Goal: Transaction & Acquisition: Book appointment/travel/reservation

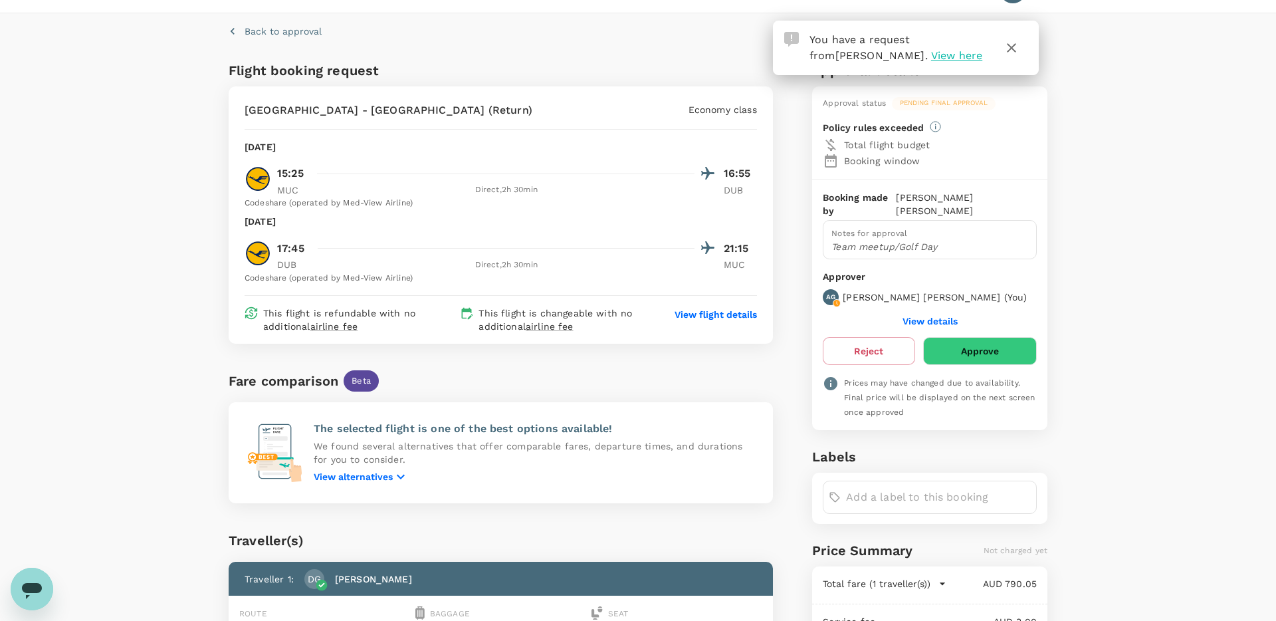
scroll to position [35, 0]
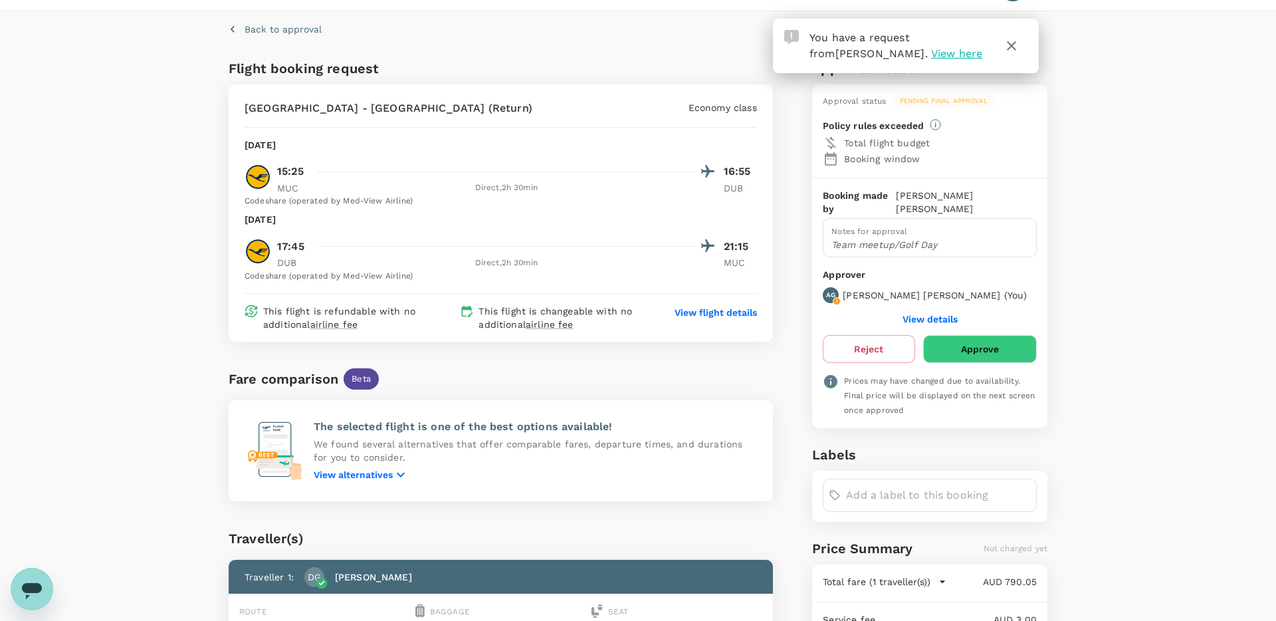
click at [748, 311] on p "View flight details" at bounding box center [716, 312] width 82 height 13
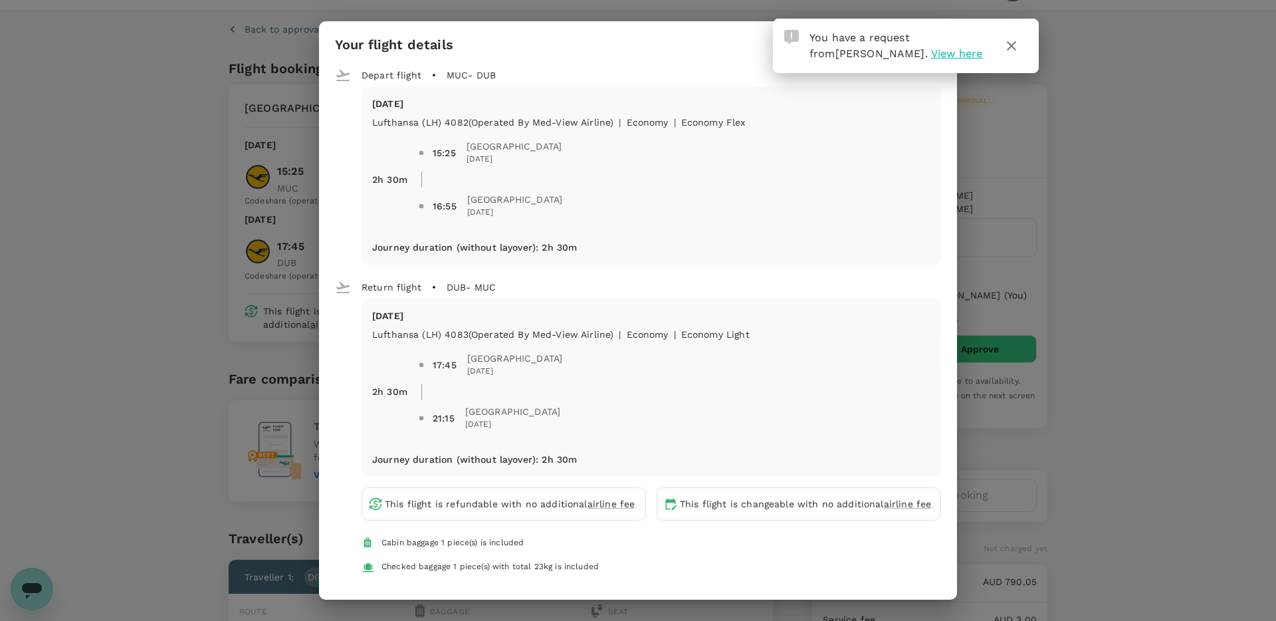
click at [1125, 247] on div "Your flight details Depart flight MUC - DUB [DATE] Lufthansa (LH) 4082 (Operate…" at bounding box center [638, 310] width 1276 height 621
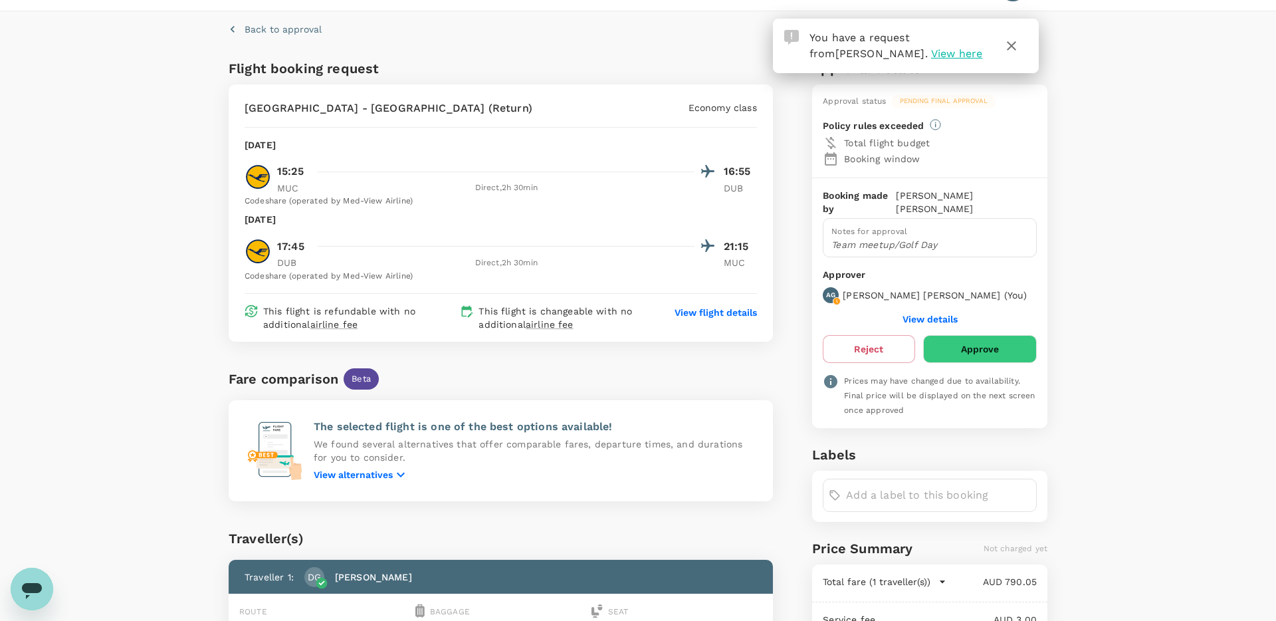
scroll to position [0, 0]
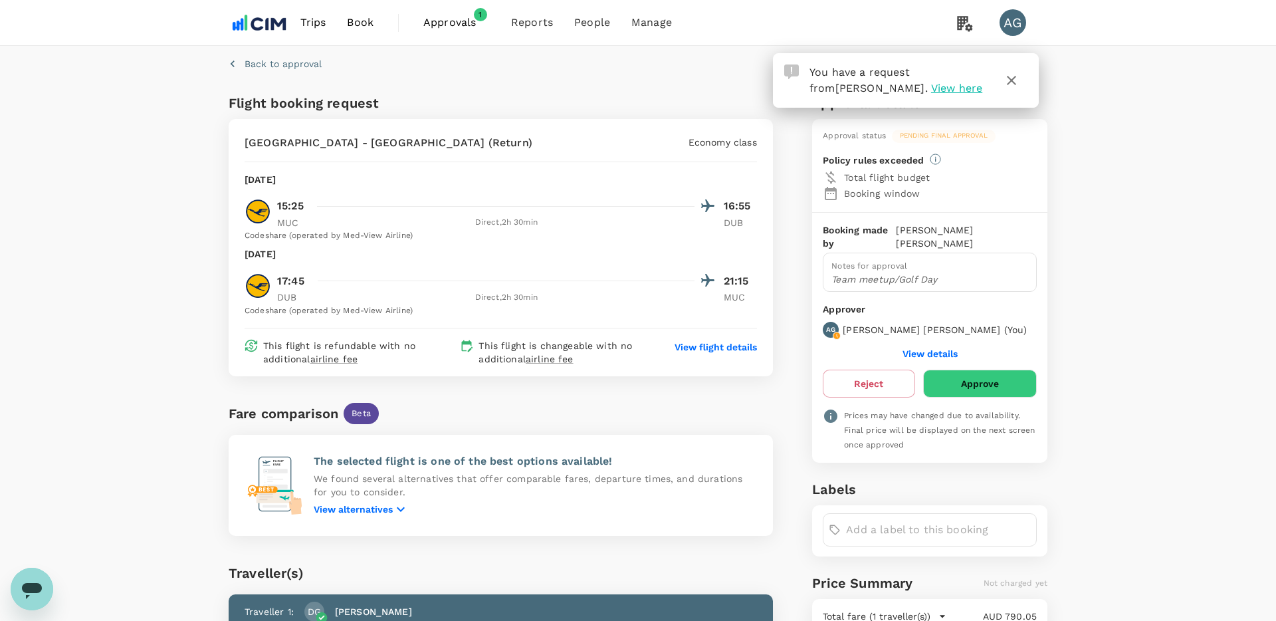
click at [1008, 78] on icon "button" at bounding box center [1012, 80] width 16 height 16
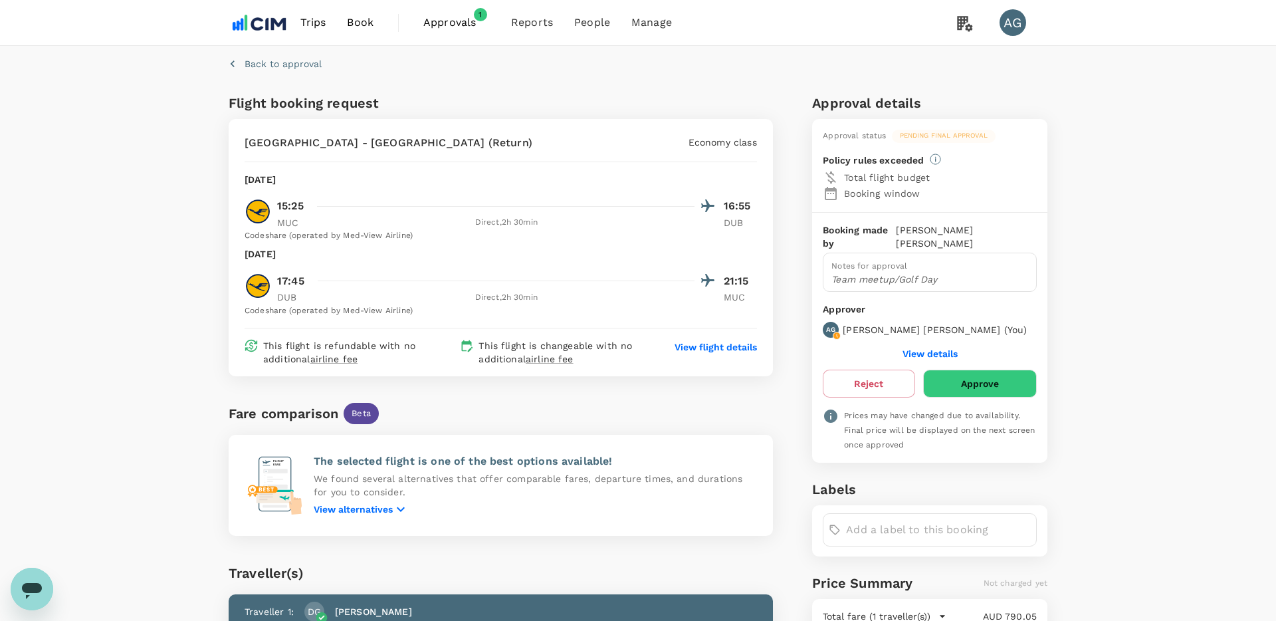
click at [359, 21] on span "Book" at bounding box center [360, 23] width 27 height 16
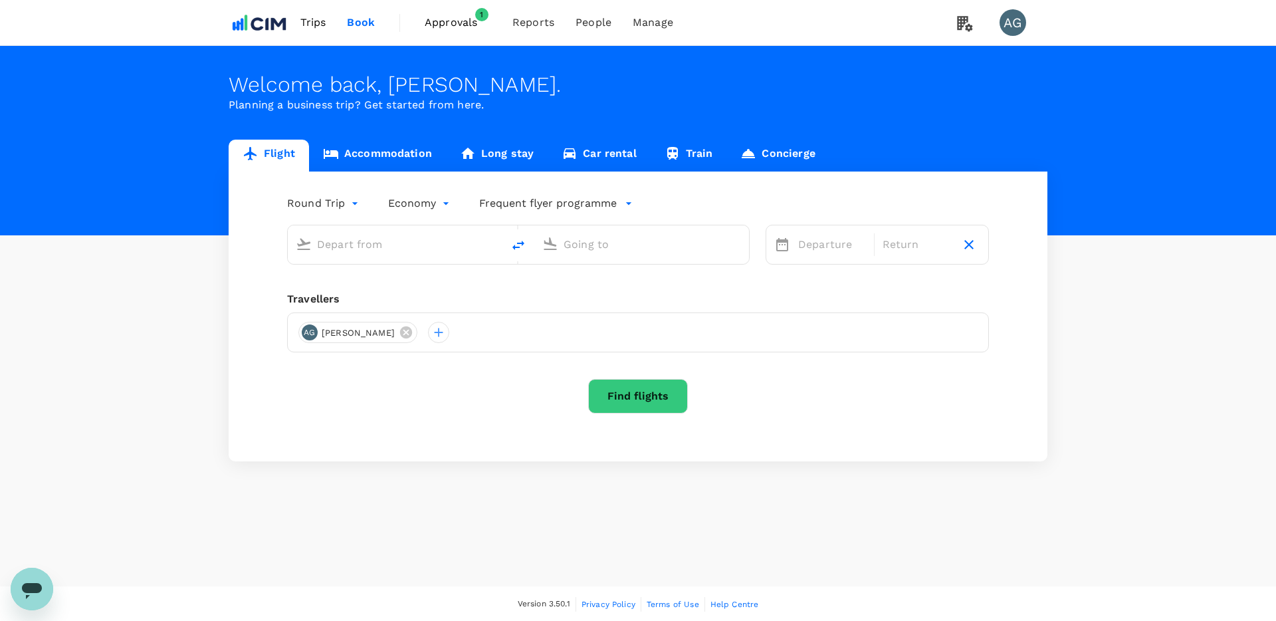
type input "[GEOGRAPHIC_DATA] ([PERSON_NAME])"
type input "[PERSON_NAME][GEOGRAPHIC_DATA][PERSON_NAME] (SYD)"
type input "[GEOGRAPHIC_DATA] ([PERSON_NAME])"
type input "[PERSON_NAME][GEOGRAPHIC_DATA][PERSON_NAME] (SYD)"
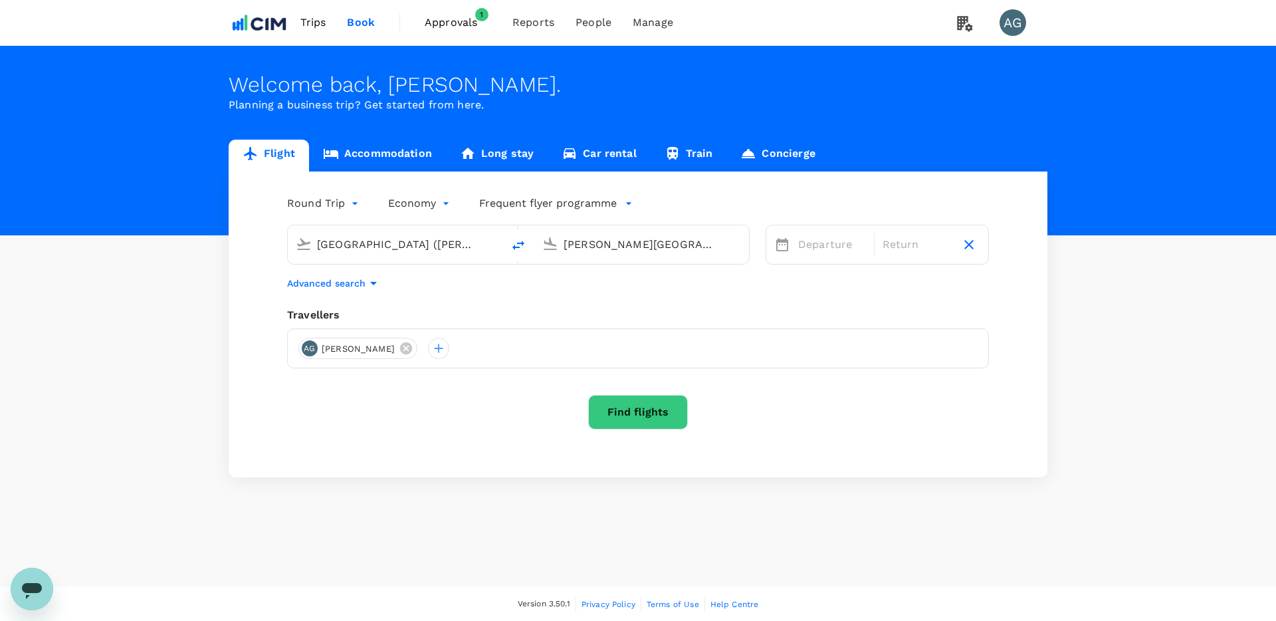
click at [410, 233] on div "[GEOGRAPHIC_DATA] ([PERSON_NAME])" at bounding box center [403, 242] width 183 height 27
click at [405, 288] on div "Munich MUC" at bounding box center [406, 296] width 284 height 21
type input "Munich (MUC)"
click at [588, 241] on input "[PERSON_NAME][GEOGRAPHIC_DATA][PERSON_NAME] (SYD)" at bounding box center [643, 244] width 158 height 21
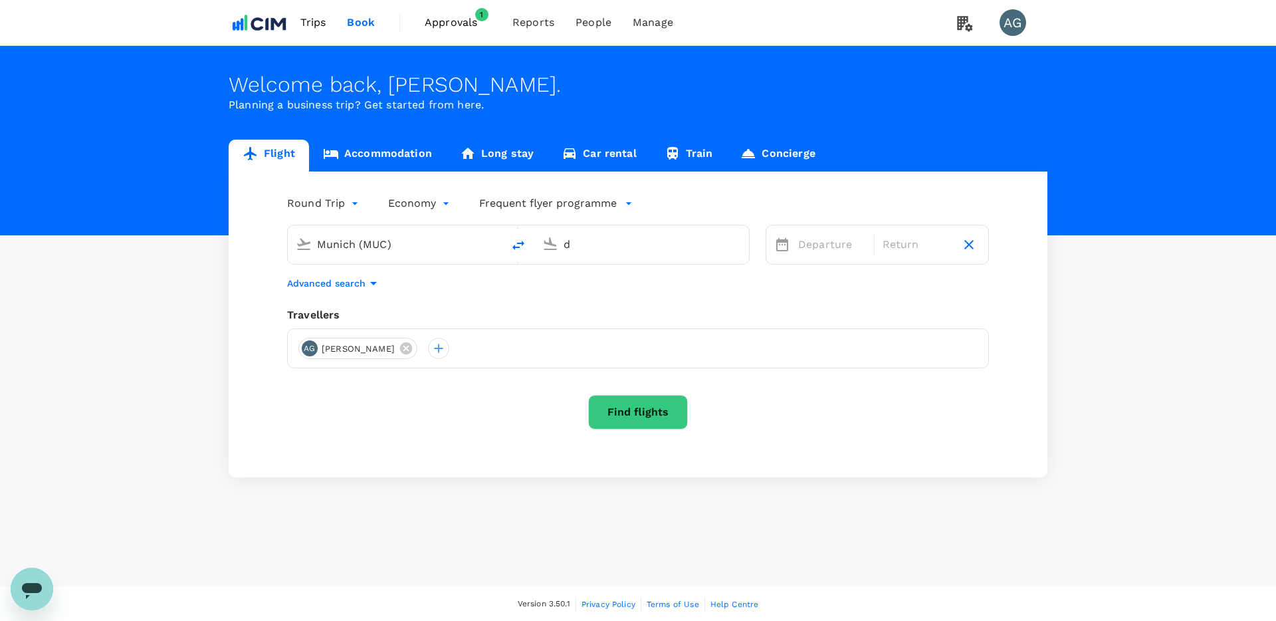
scroll to position [0, 0]
click at [584, 294] on p "[GEOGRAPHIC_DATA]" at bounding box center [661, 296] width 233 height 13
type input "[GEOGRAPHIC_DATA] (DUB)"
click at [1083, 334] on div "4" at bounding box center [1079, 334] width 25 height 25
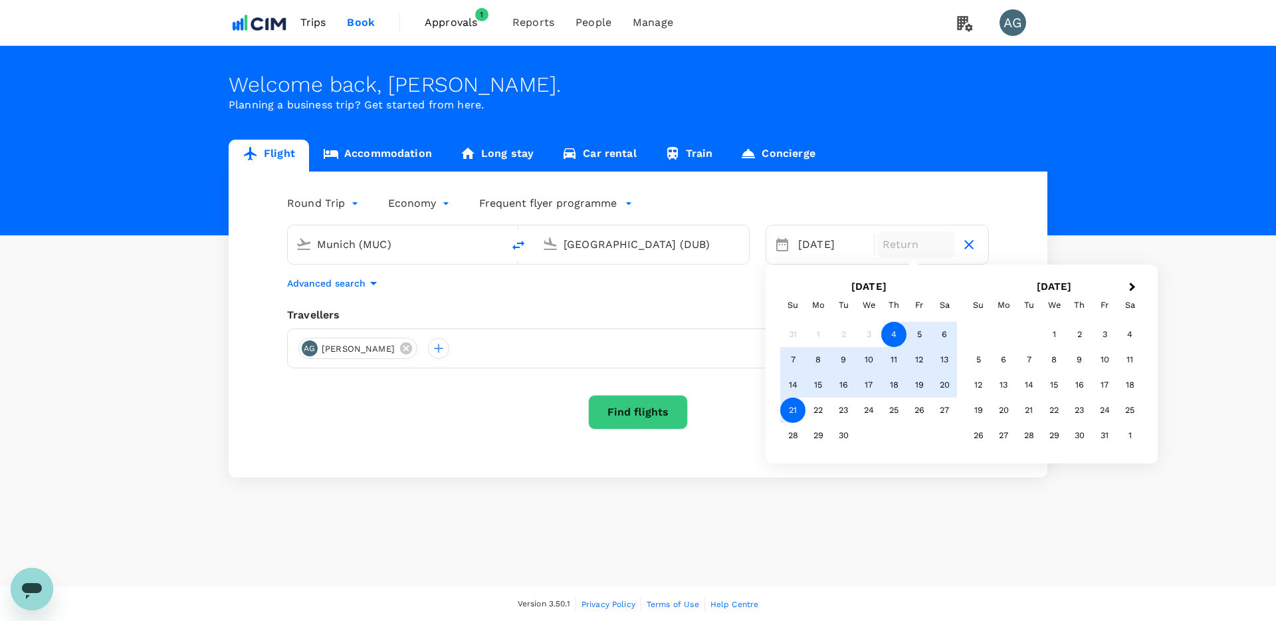
click at [800, 403] on div "21" at bounding box center [792, 409] width 25 height 25
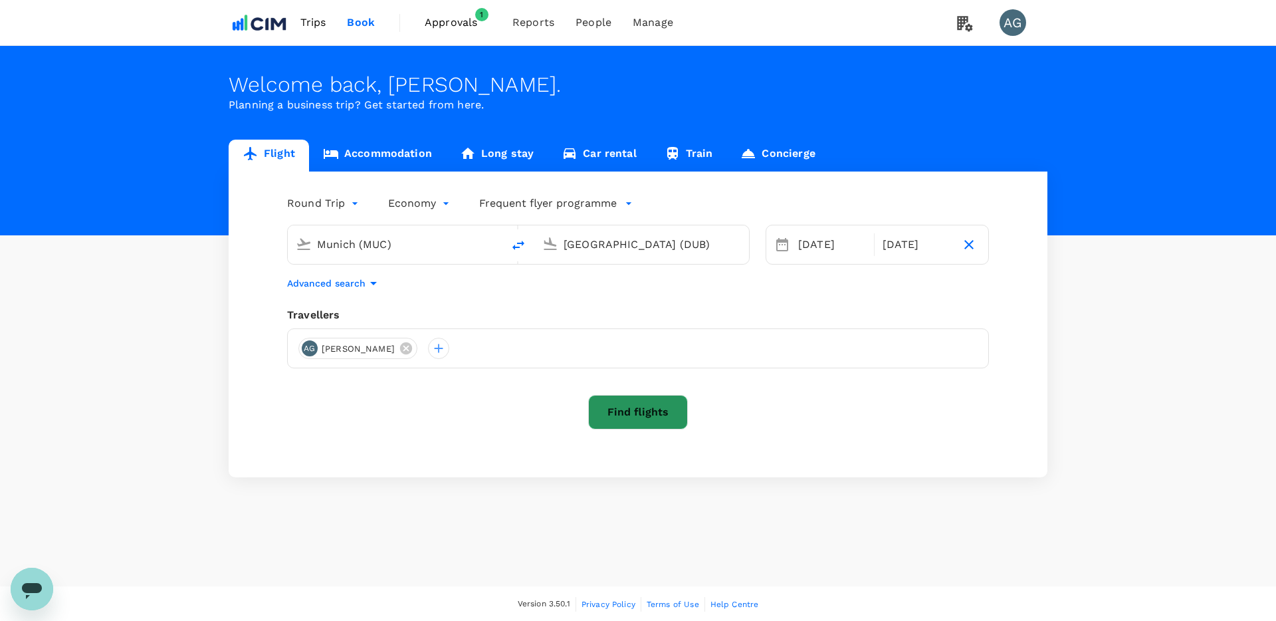
click at [679, 408] on button "Find flights" at bounding box center [638, 412] width 100 height 35
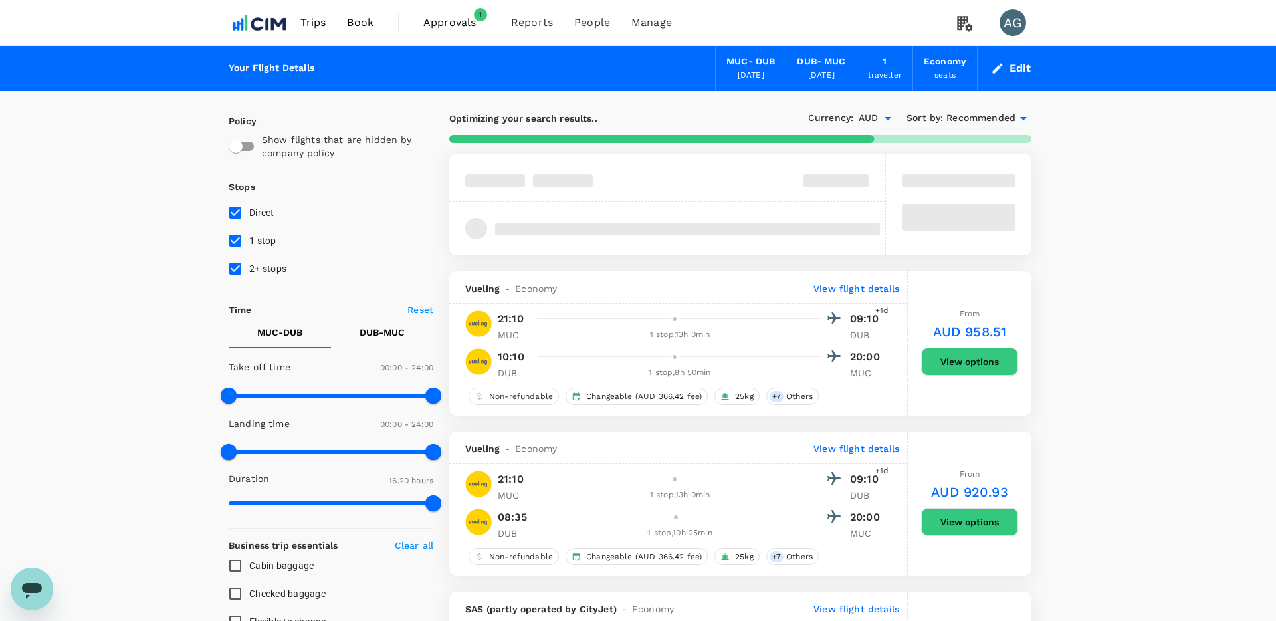
type input "1350"
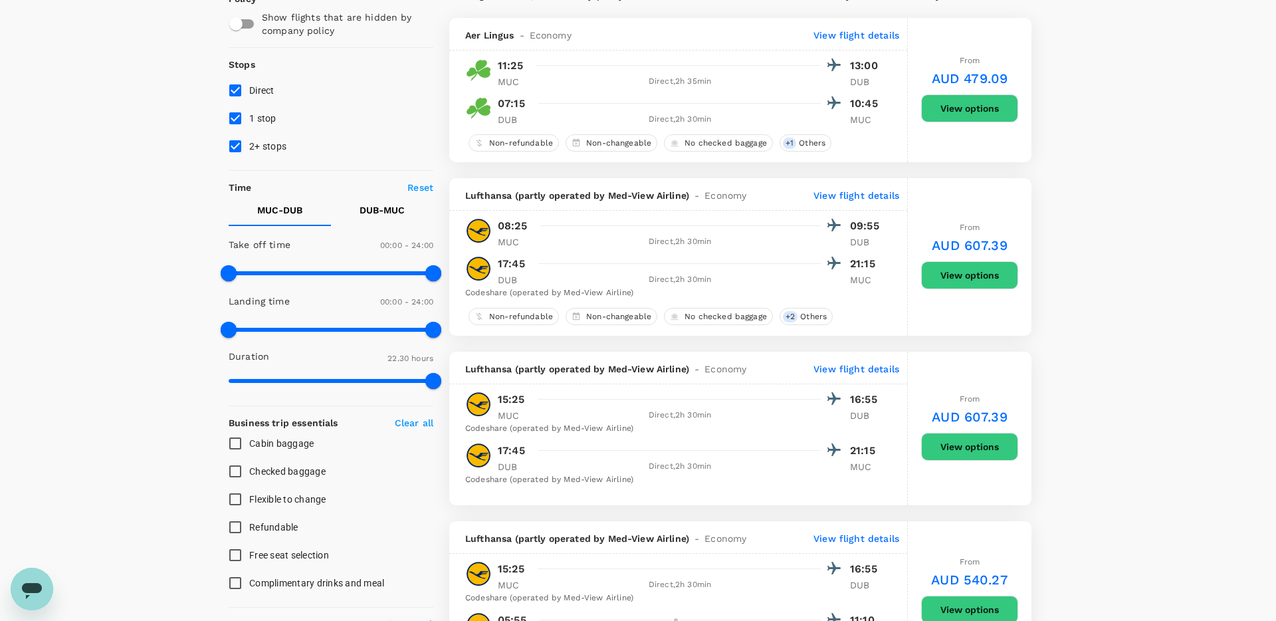
scroll to position [124, 0]
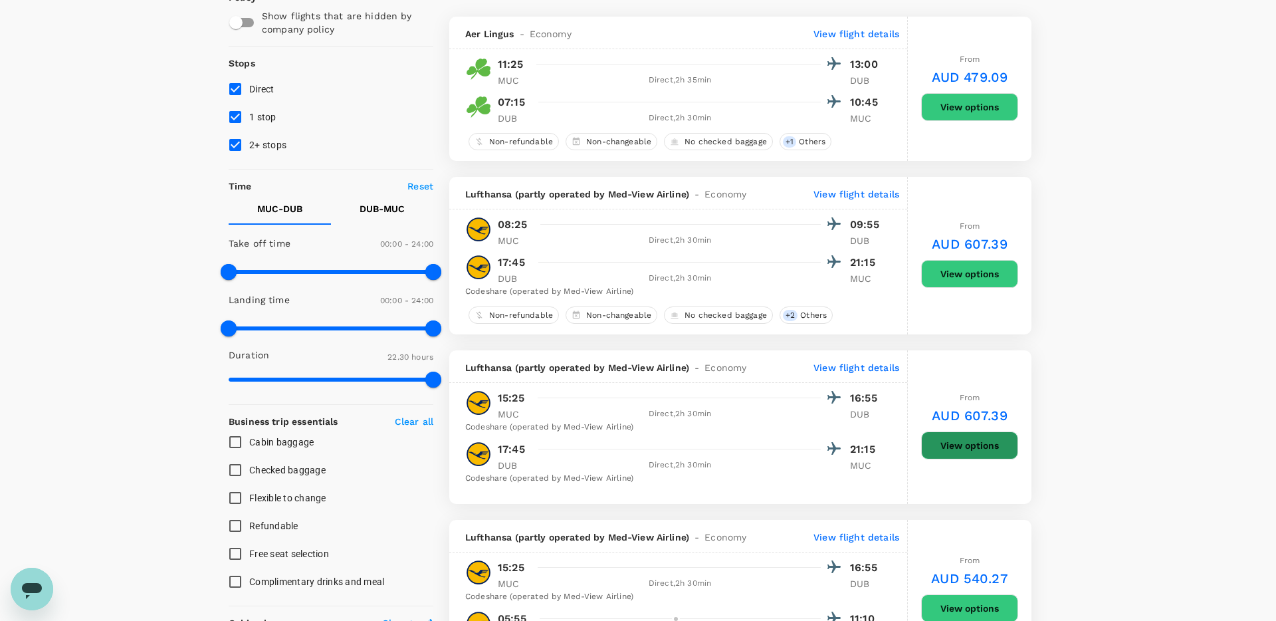
click at [994, 441] on button "View options" at bounding box center [969, 445] width 97 height 28
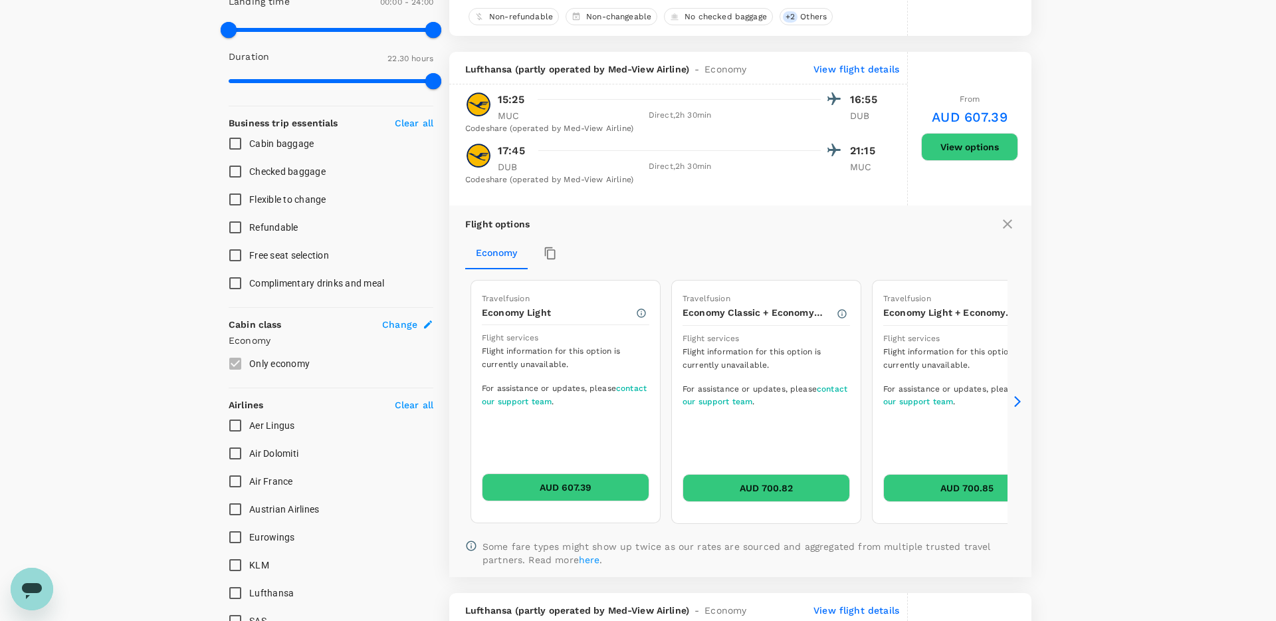
scroll to position [474, 0]
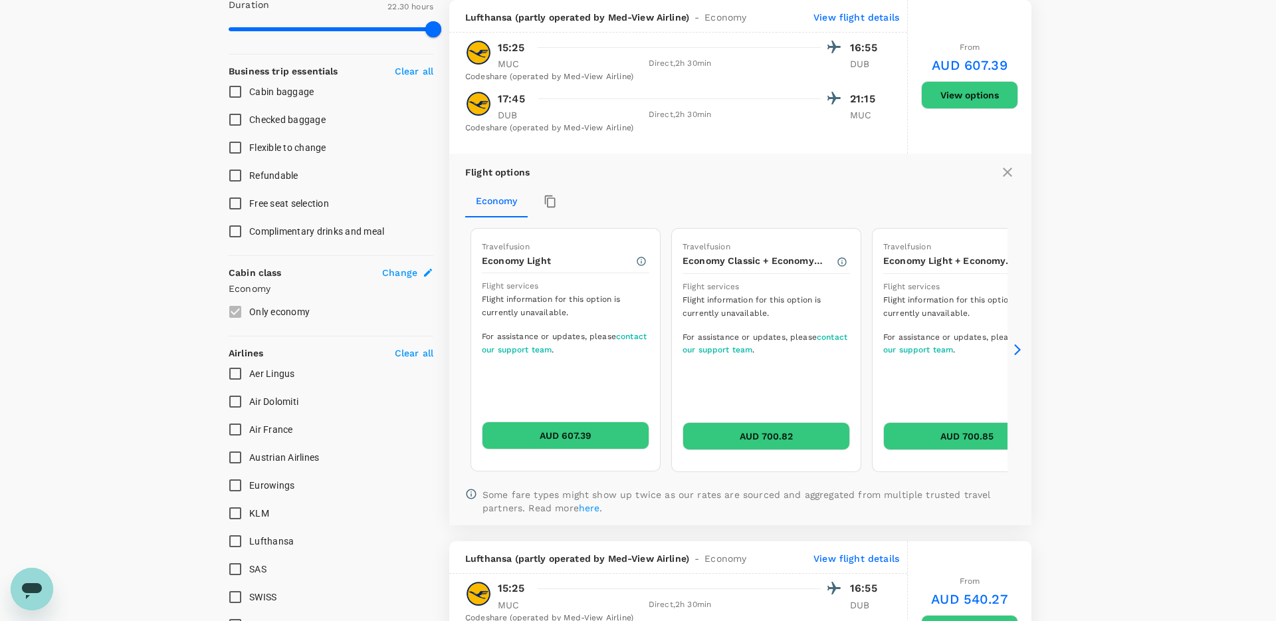
click at [1018, 352] on icon at bounding box center [1017, 349] width 13 height 13
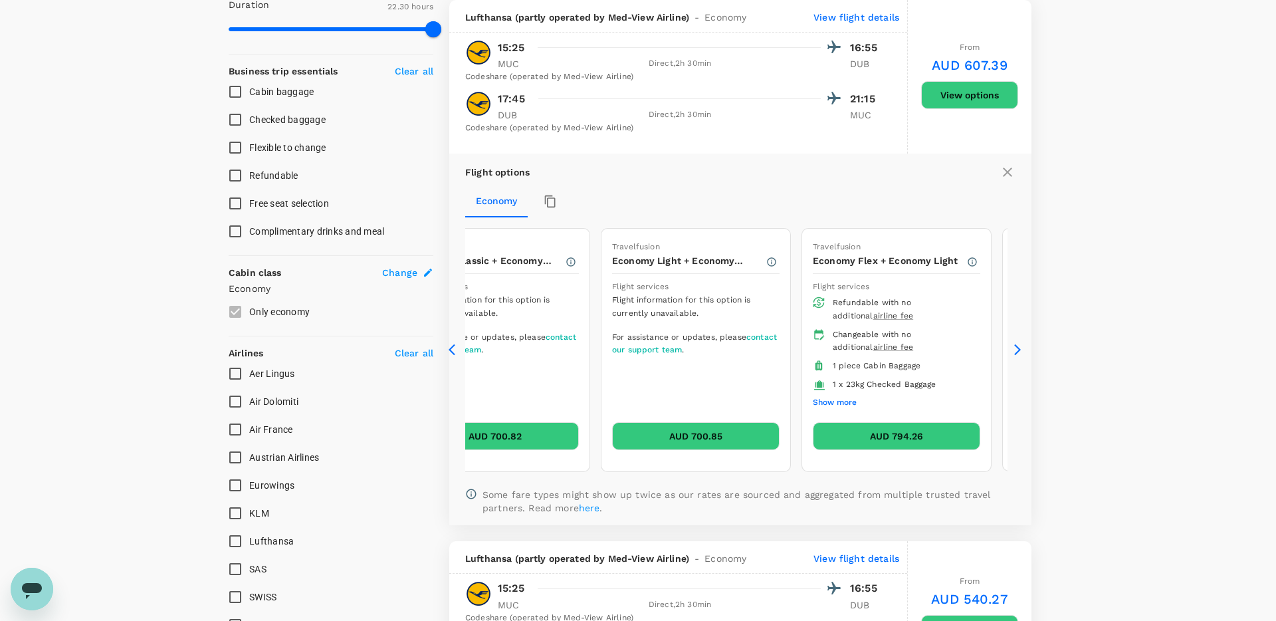
click at [1018, 352] on icon at bounding box center [1017, 349] width 13 height 13
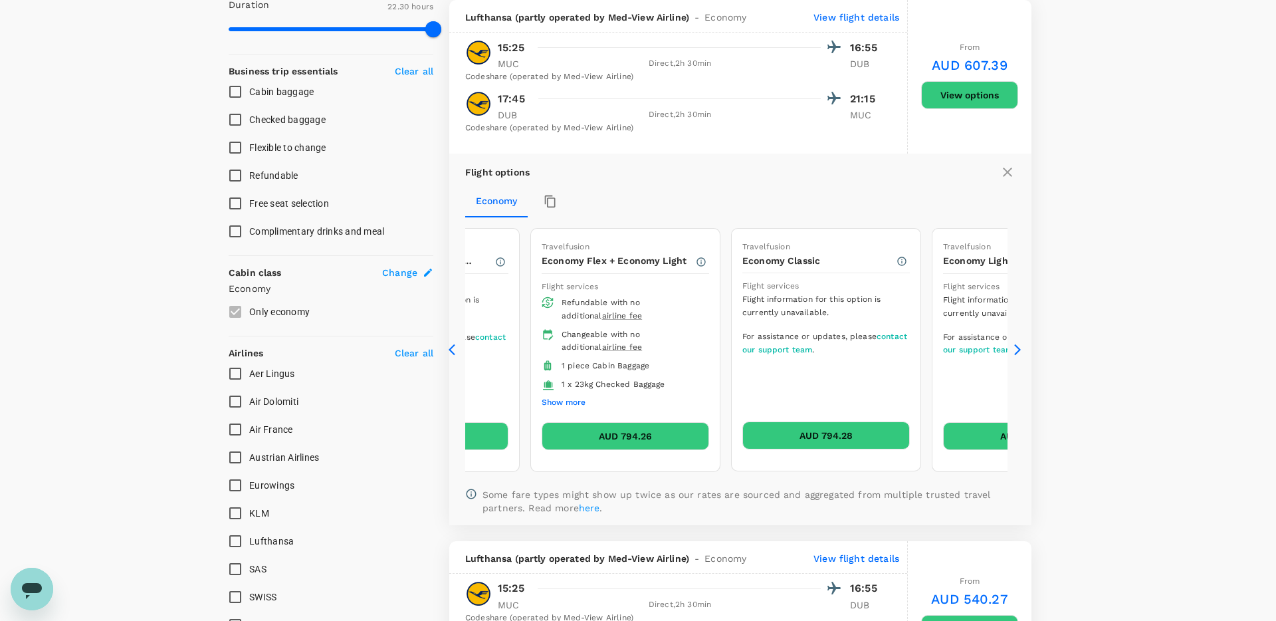
click at [1018, 352] on icon at bounding box center [1017, 349] width 13 height 13
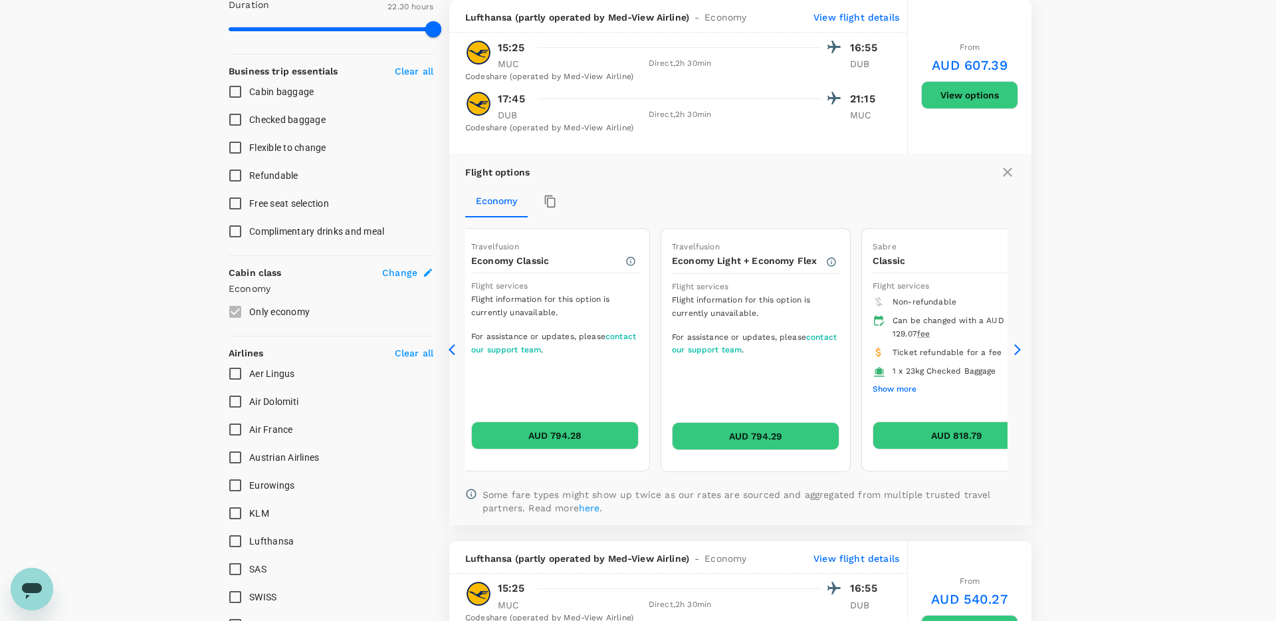
click at [1018, 352] on icon at bounding box center [1017, 349] width 13 height 13
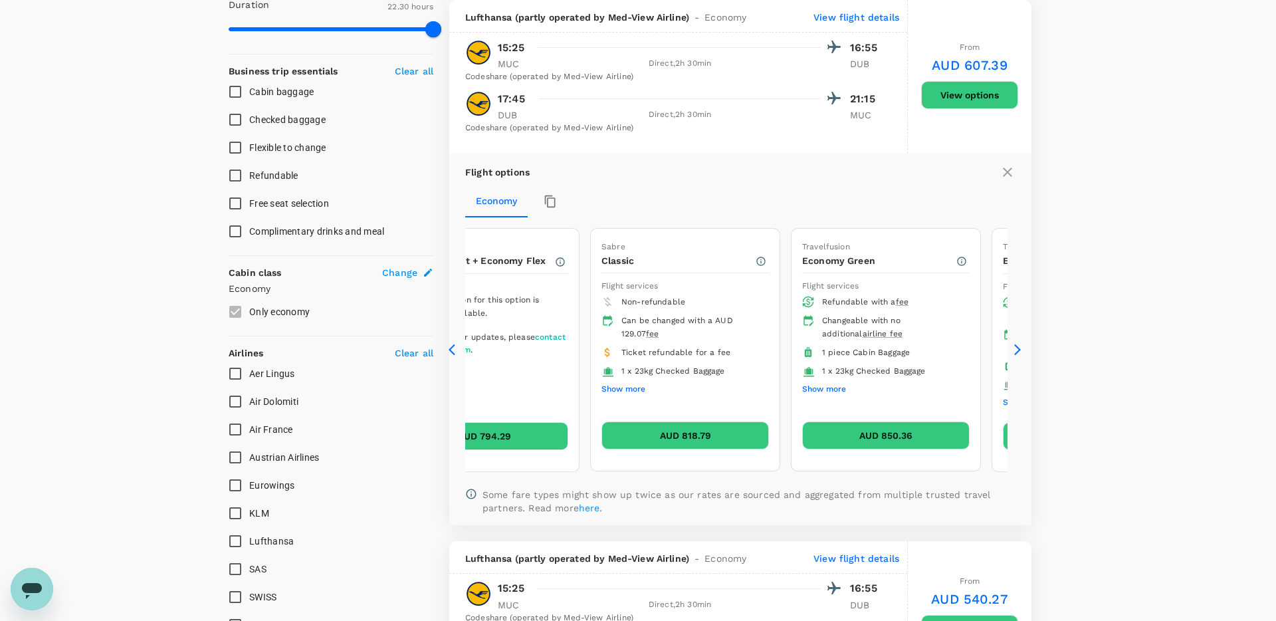
click at [1018, 352] on icon at bounding box center [1017, 349] width 13 height 13
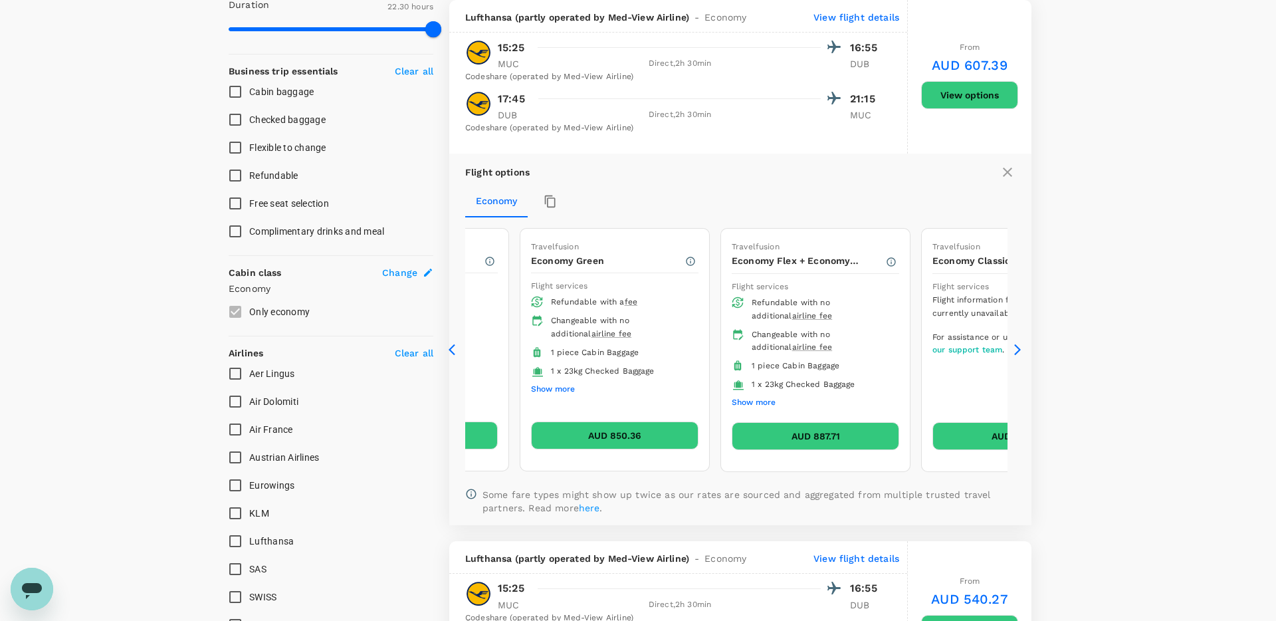
click at [1018, 352] on icon at bounding box center [1017, 349] width 13 height 13
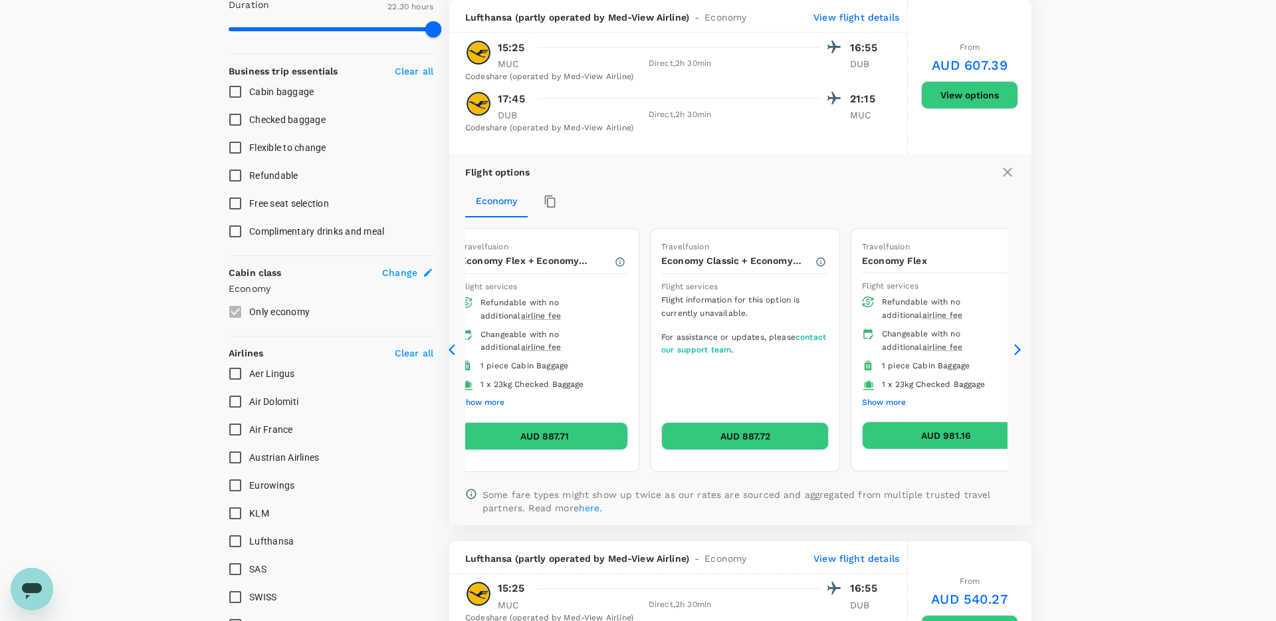
click at [1018, 352] on icon at bounding box center [1017, 349] width 13 height 13
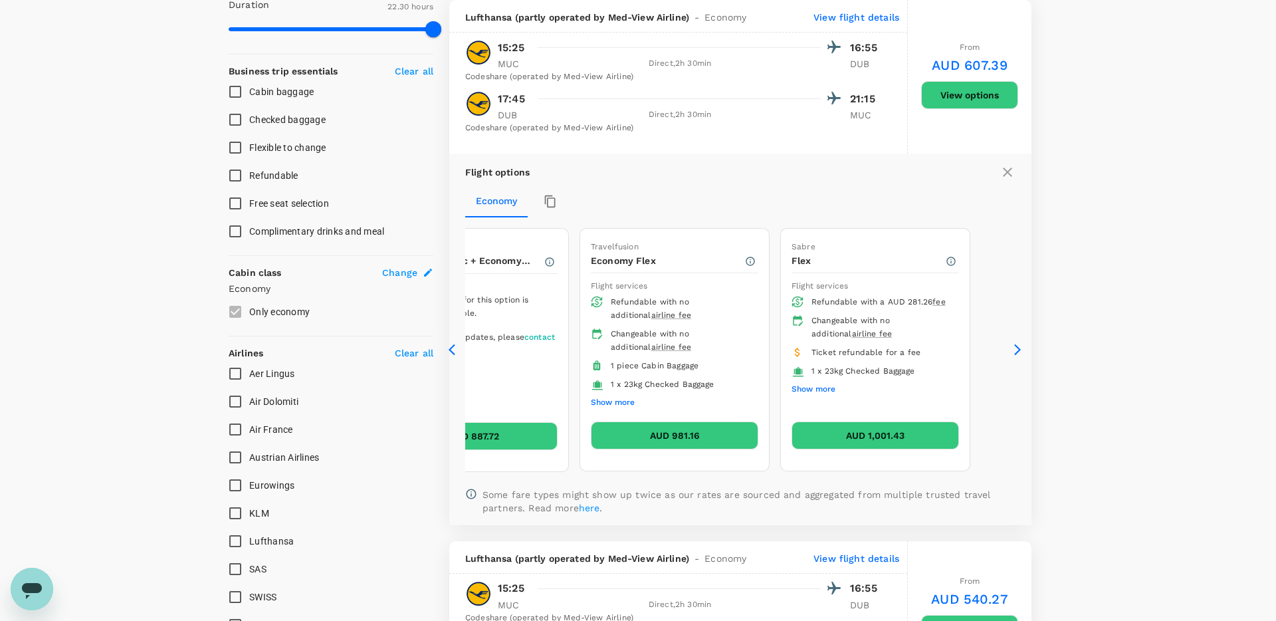
click at [453, 350] on icon at bounding box center [455, 349] width 13 height 13
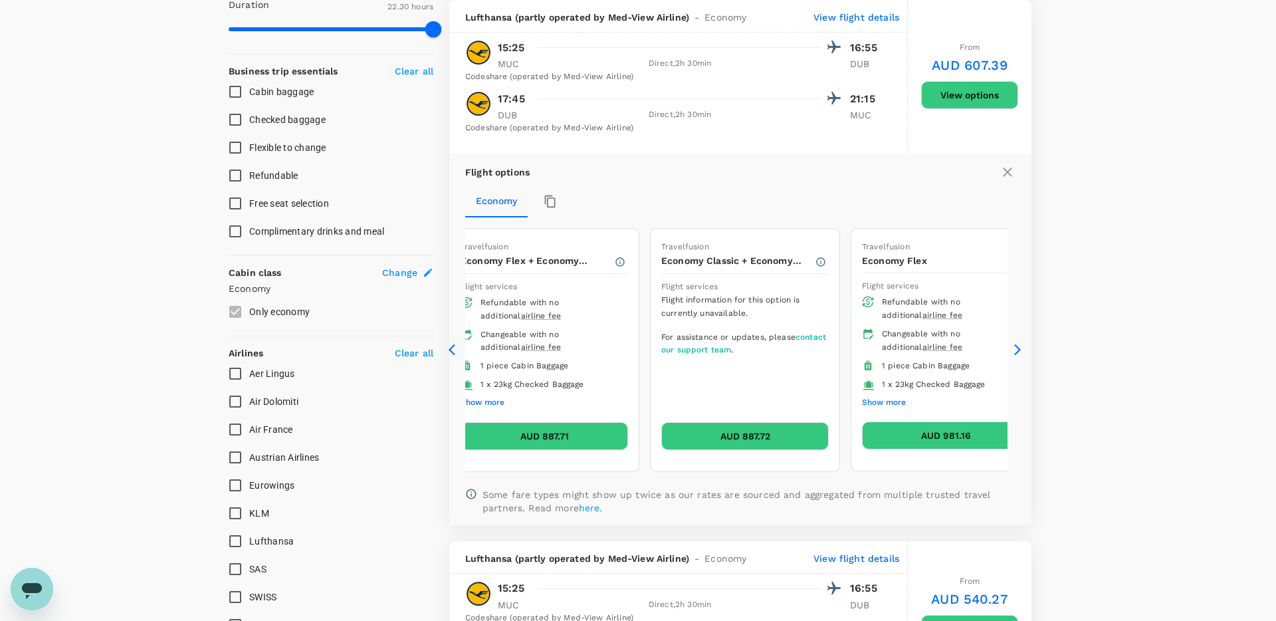
click at [453, 350] on icon at bounding box center [455, 349] width 13 height 13
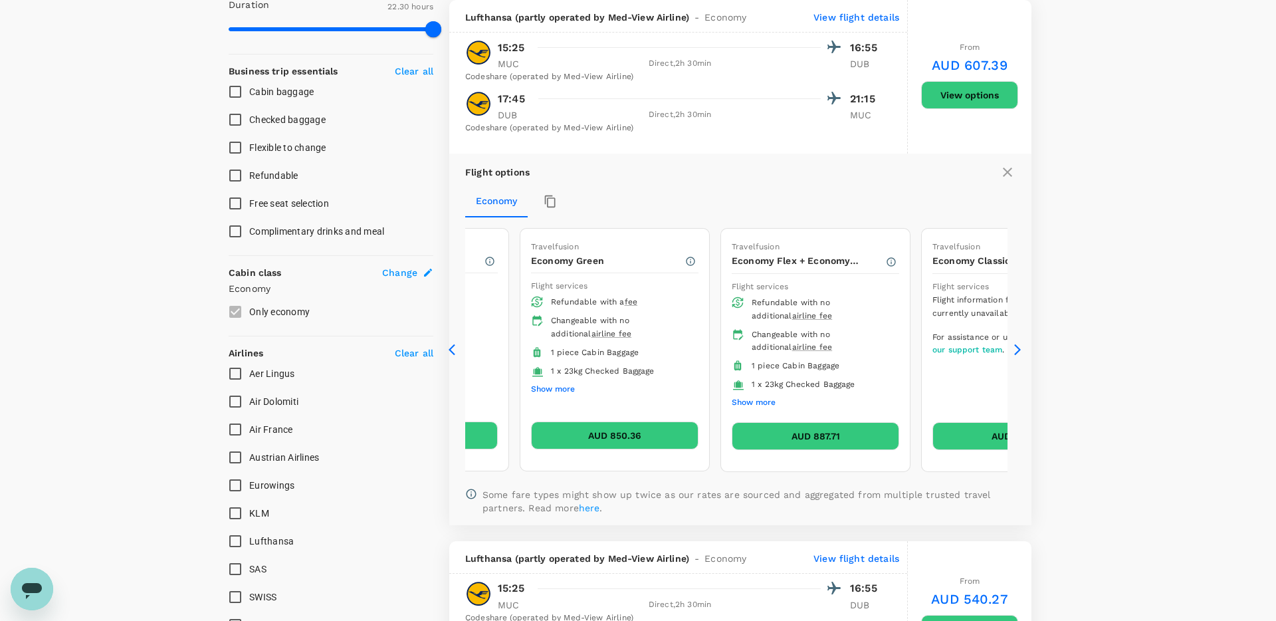
click at [453, 350] on icon at bounding box center [455, 349] width 13 height 13
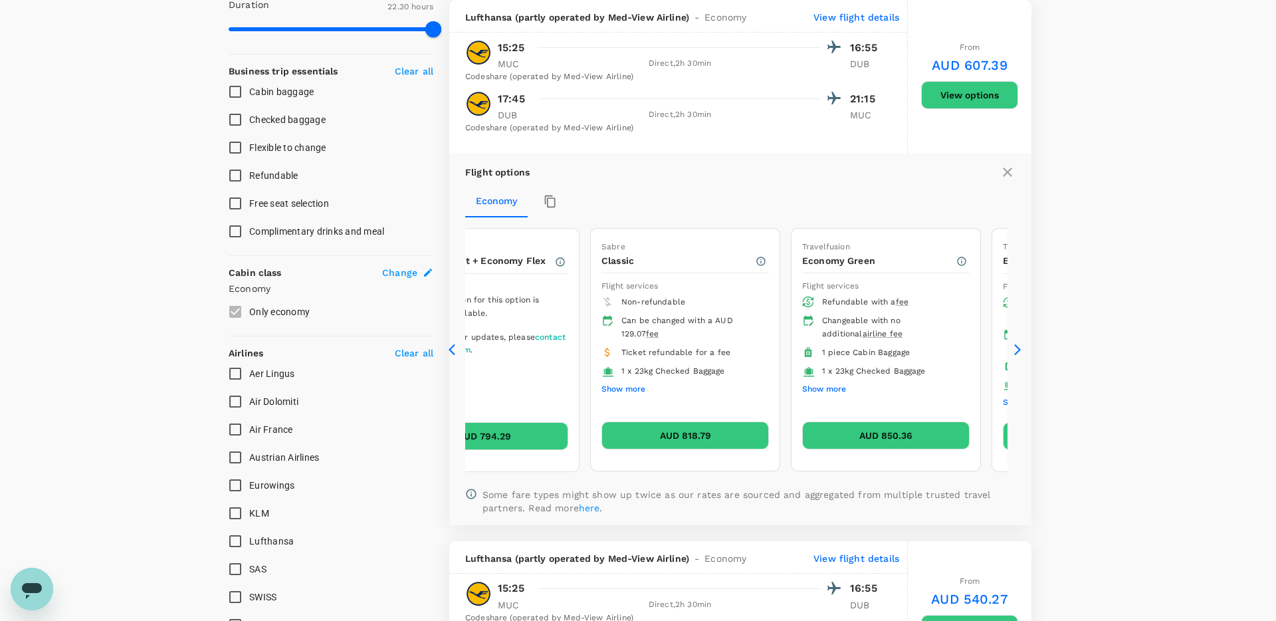
click at [453, 350] on icon at bounding box center [455, 349] width 13 height 13
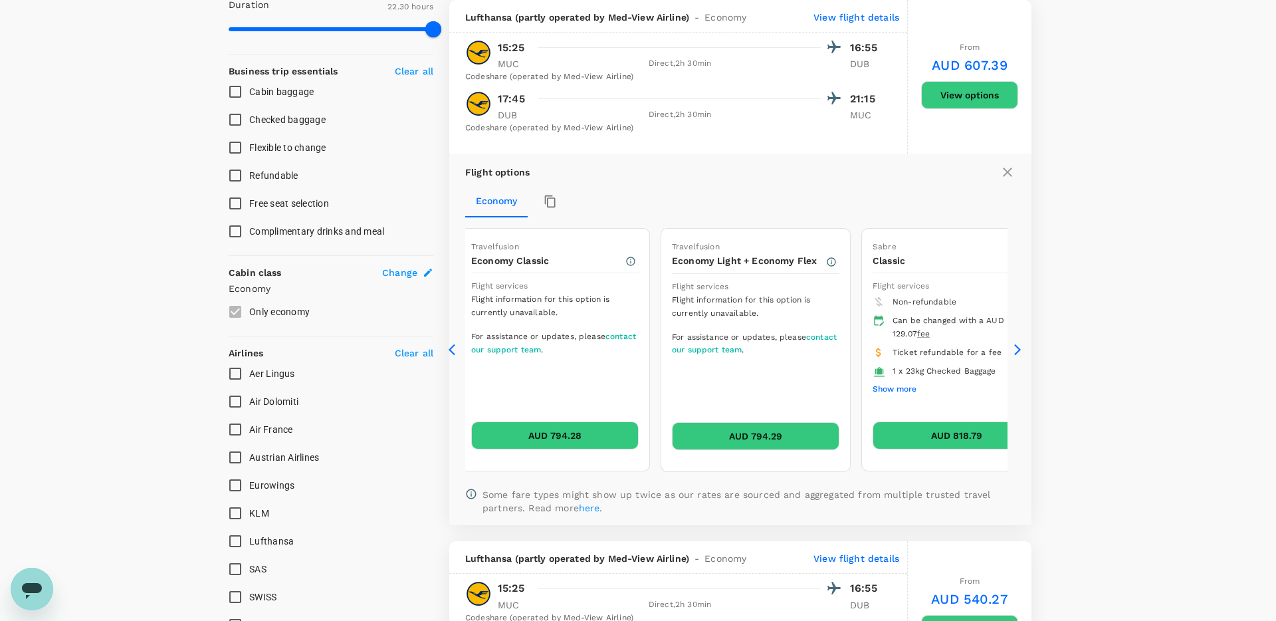
click at [453, 350] on icon at bounding box center [455, 349] width 13 height 13
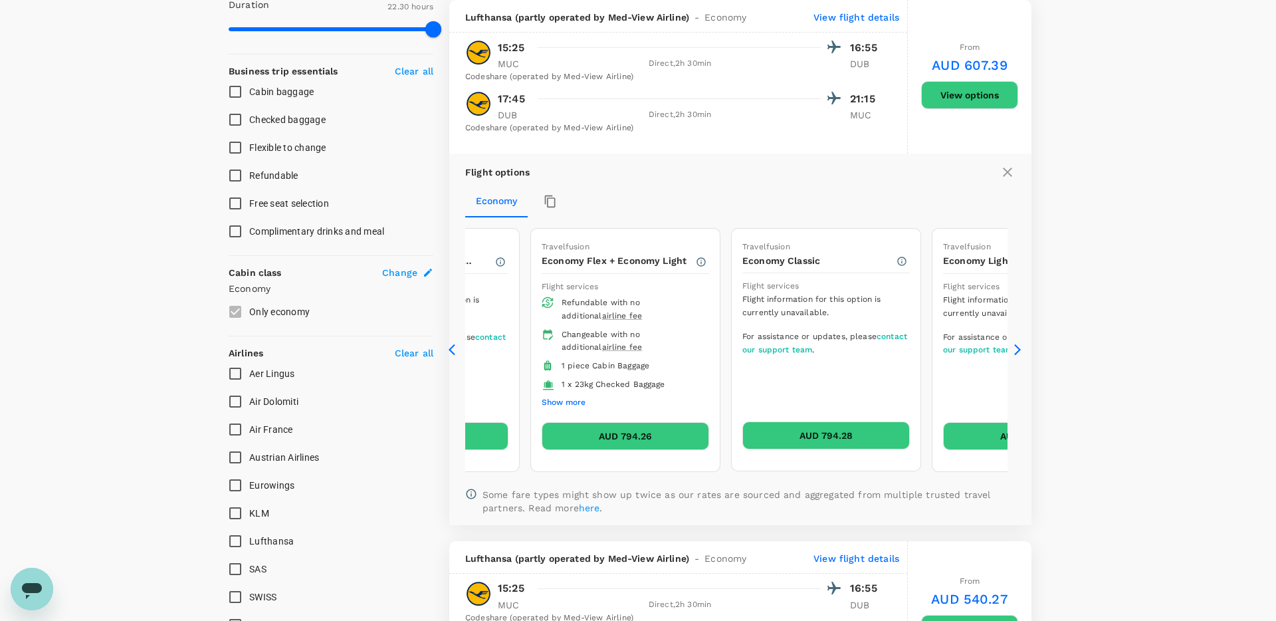
click at [453, 350] on icon at bounding box center [455, 349] width 13 height 13
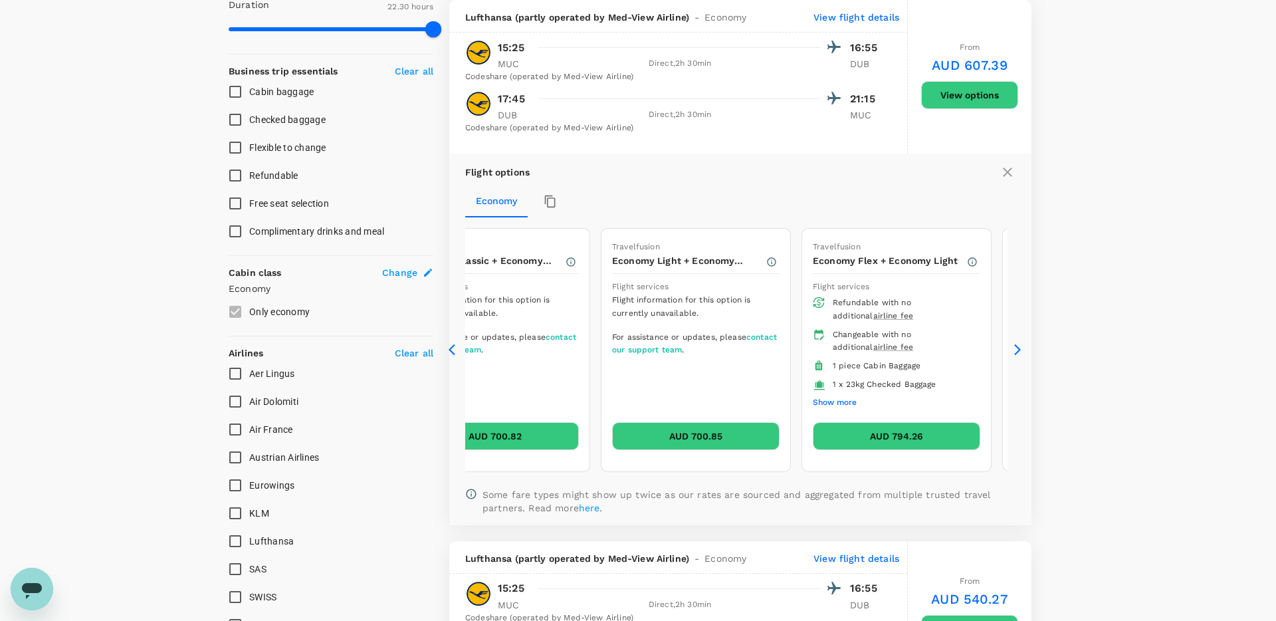
click at [453, 350] on icon at bounding box center [455, 349] width 13 height 13
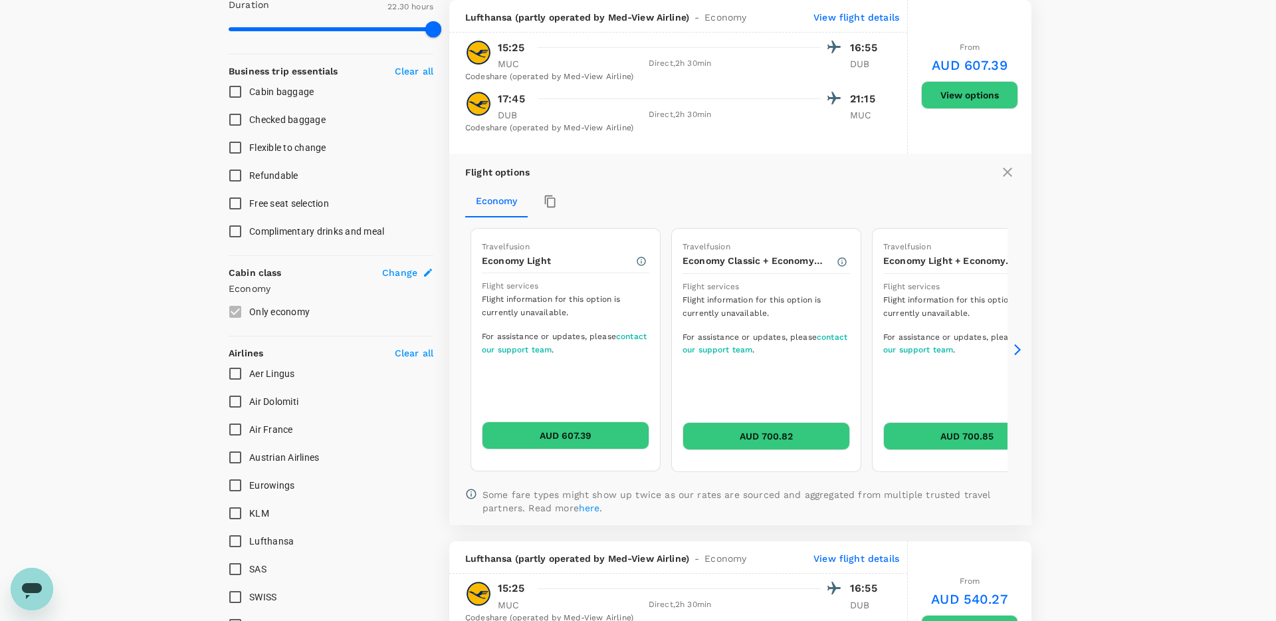
click at [453, 350] on icon at bounding box center [455, 349] width 13 height 13
click at [640, 264] on icon "button" at bounding box center [641, 261] width 11 height 11
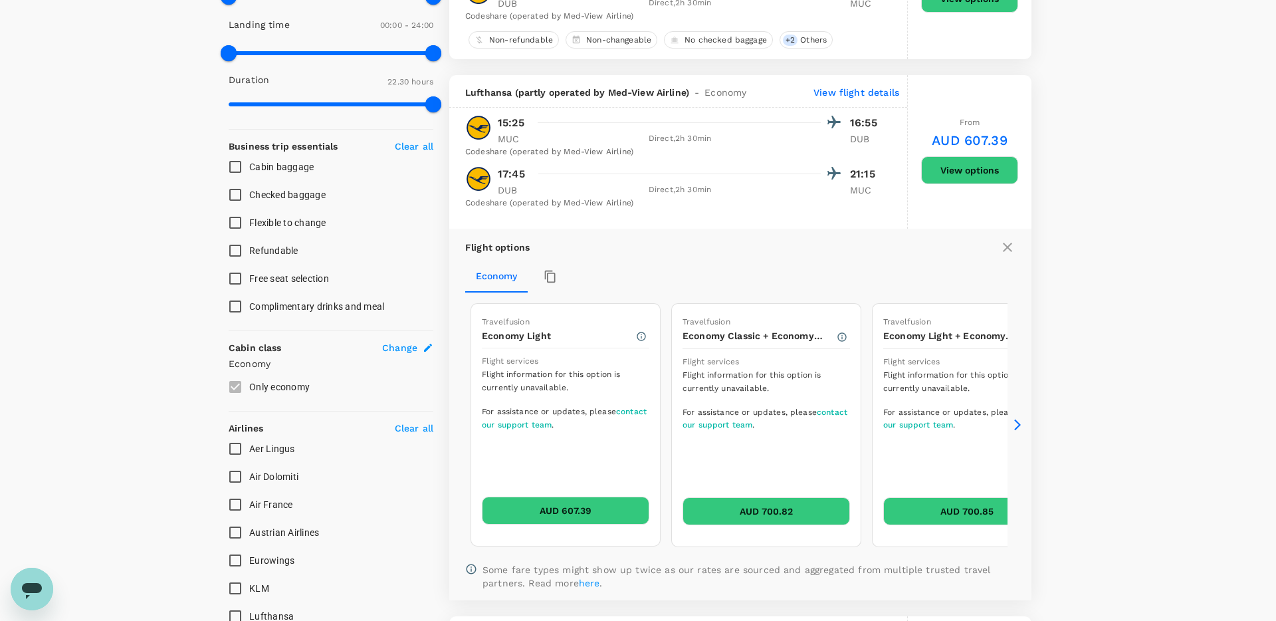
scroll to position [0, 0]
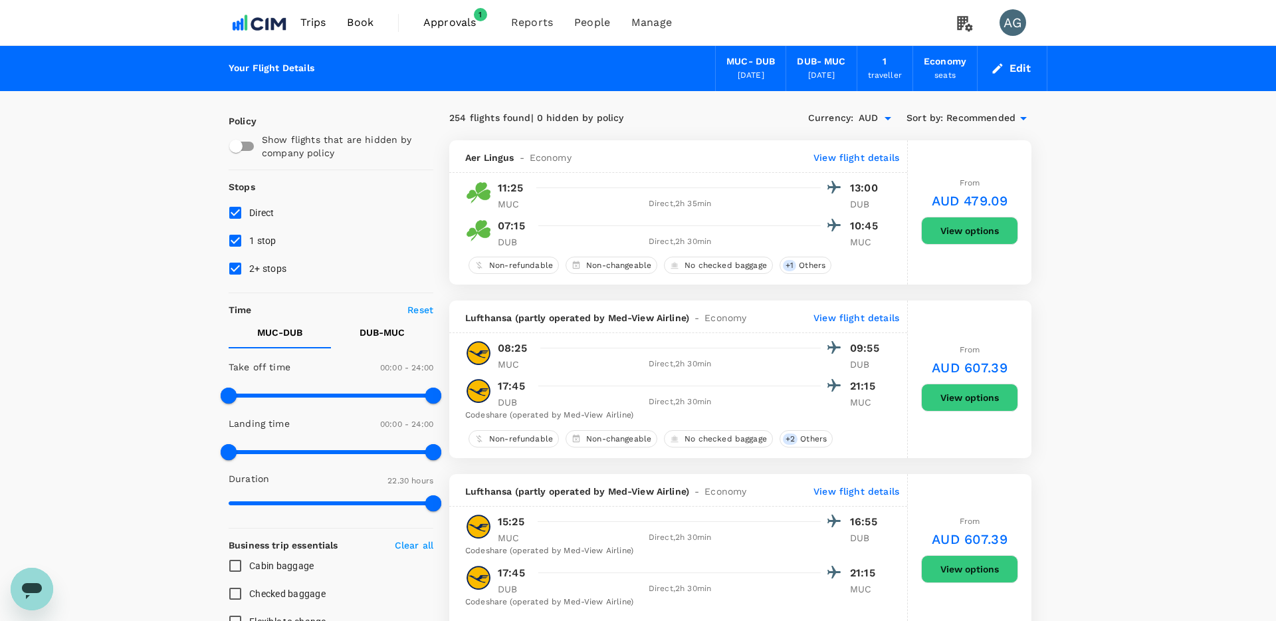
click at [465, 23] on span "Approvals" at bounding box center [456, 23] width 66 height 16
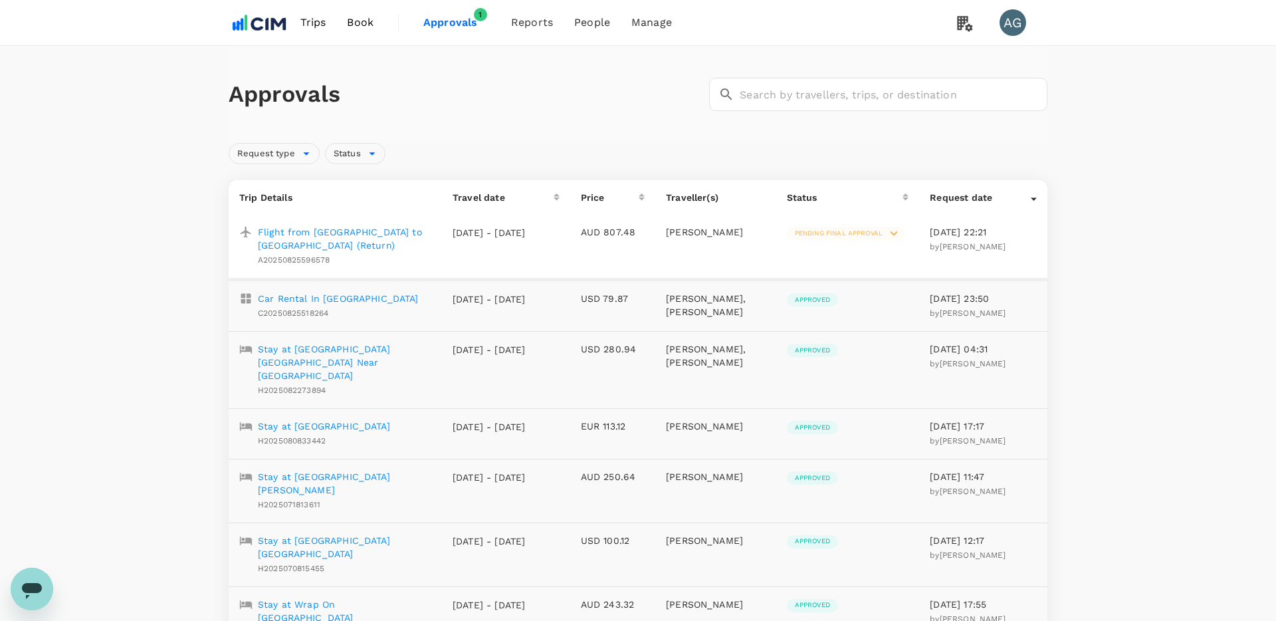
click at [407, 229] on p "Flight from [GEOGRAPHIC_DATA] to [GEOGRAPHIC_DATA] (Return)" at bounding box center [344, 238] width 173 height 27
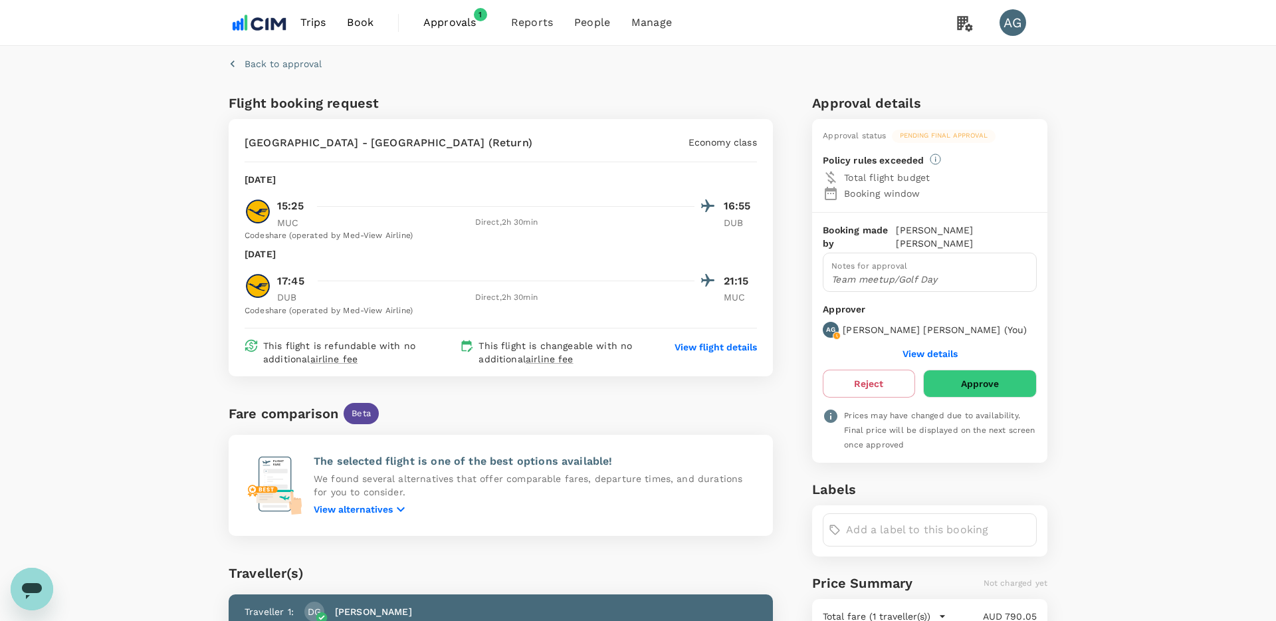
click at [707, 346] on p "View flight details" at bounding box center [716, 346] width 82 height 13
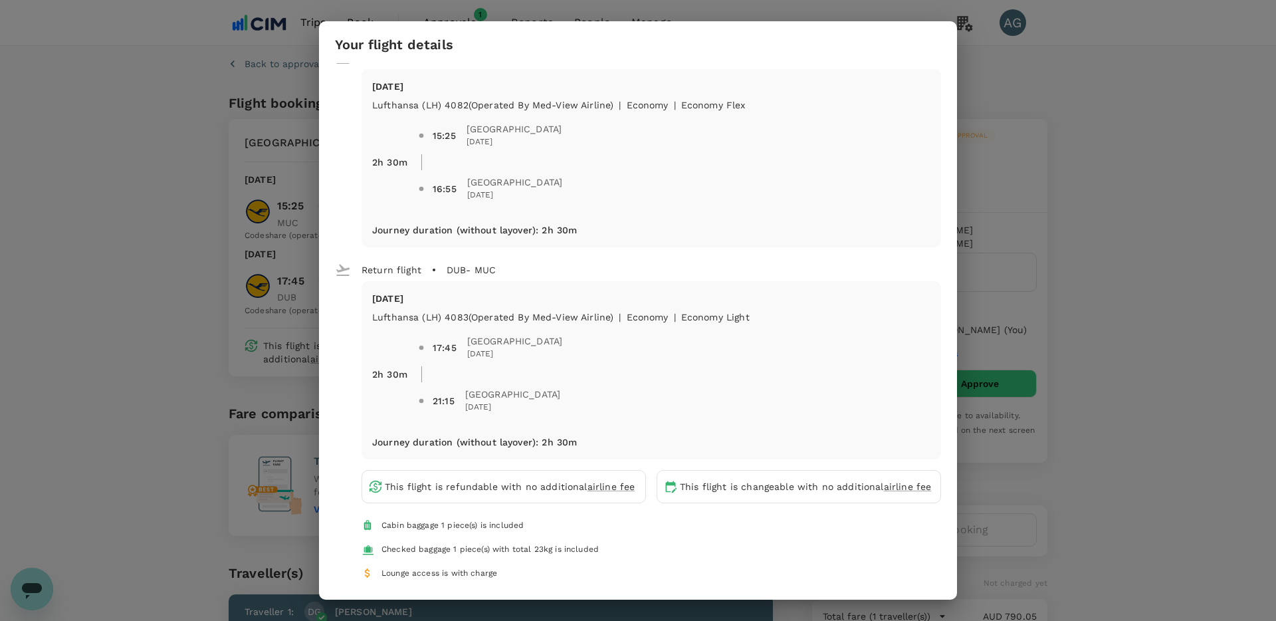
scroll to position [43, 0]
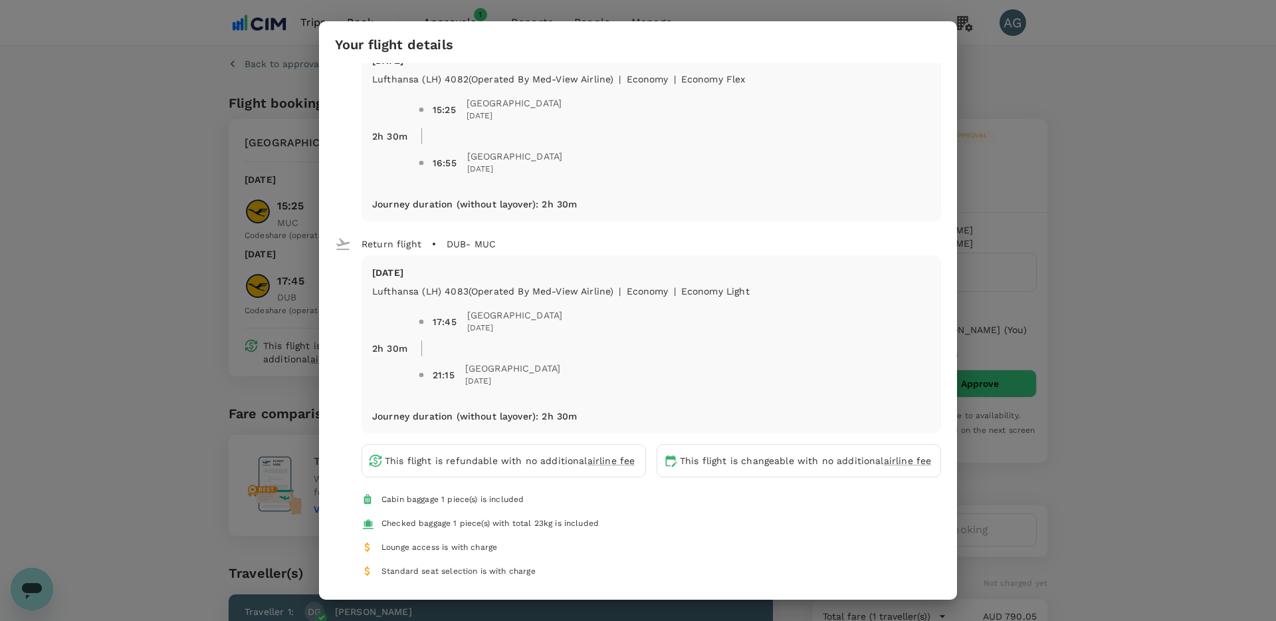
click at [1122, 140] on div "Your flight details Depart flight MUC - DUB [DATE] Lufthansa (LH) 4082 (Operate…" at bounding box center [638, 310] width 1276 height 621
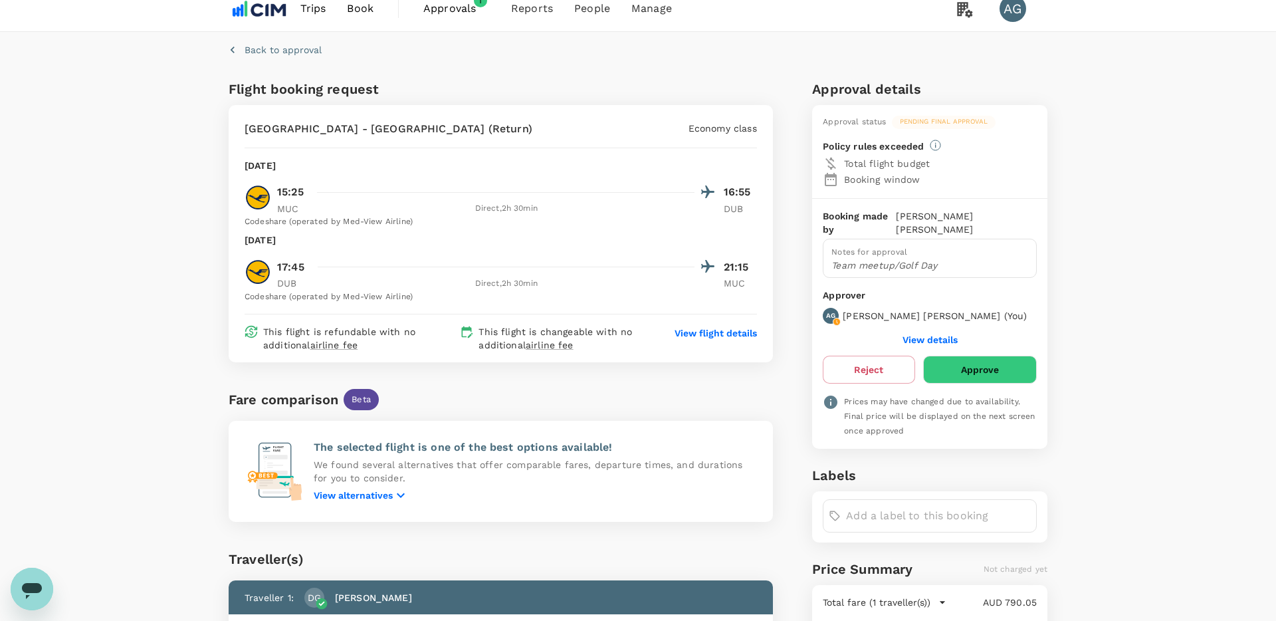
scroll to position [0, 0]
